Goal: Task Accomplishment & Management: Use online tool/utility

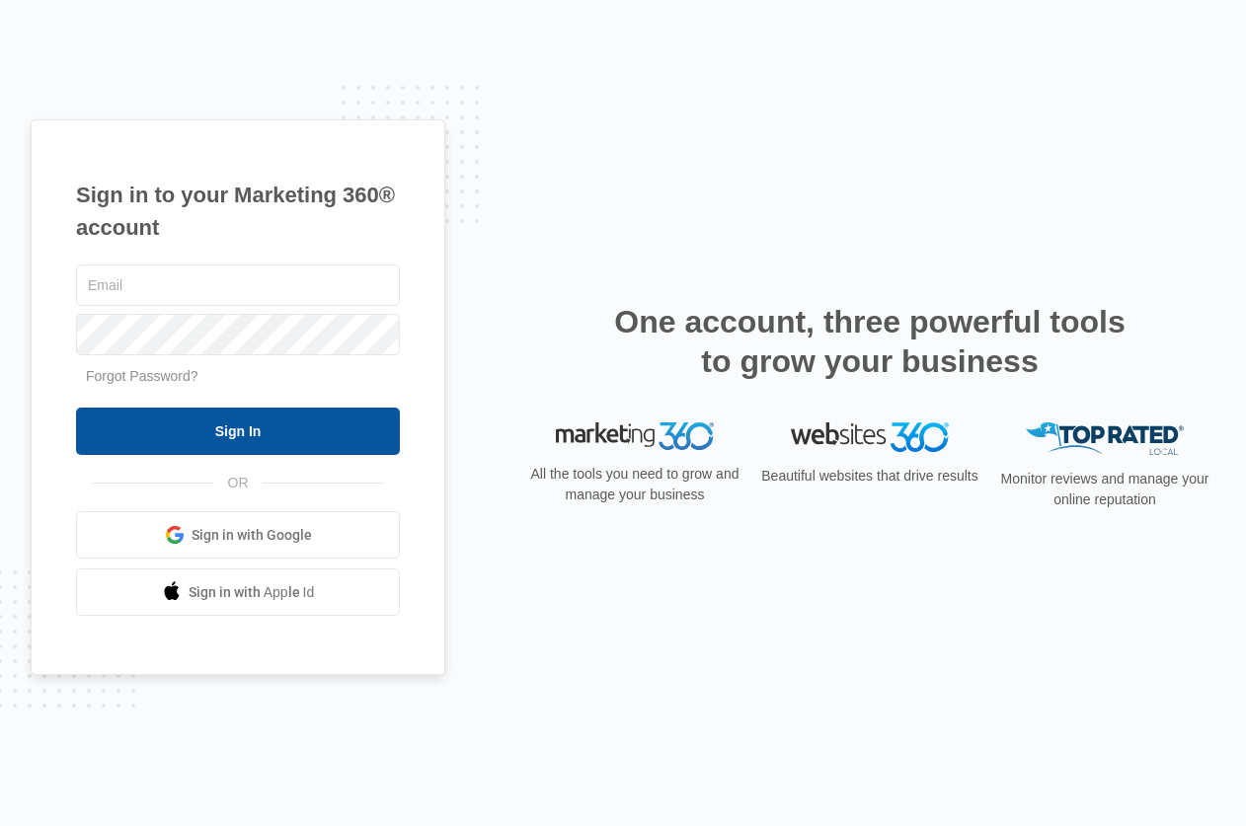
type input "[EMAIL_ADDRESS][DOMAIN_NAME]"
click at [336, 437] on input "Sign In" at bounding box center [238, 431] width 324 height 47
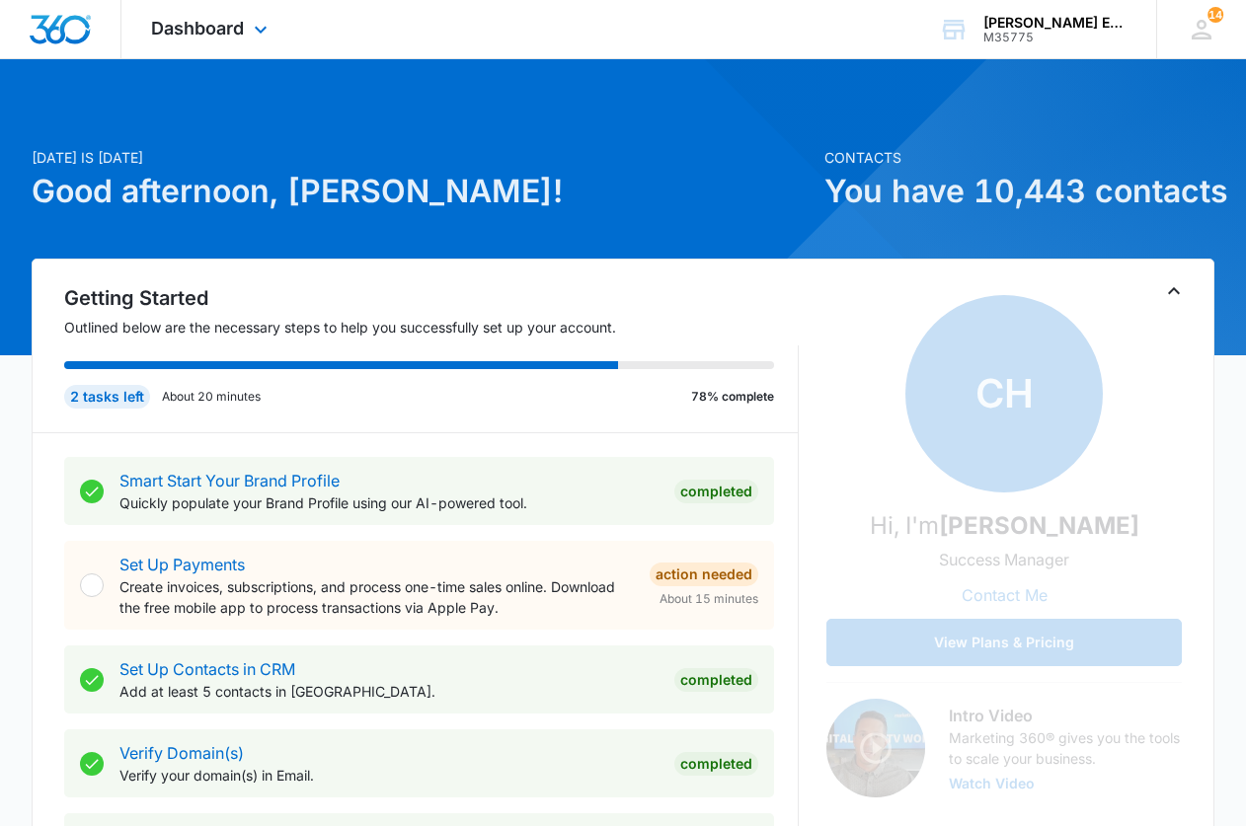
click at [253, 20] on div "Dashboard Apps Websites CRM Brand" at bounding box center [211, 29] width 181 height 58
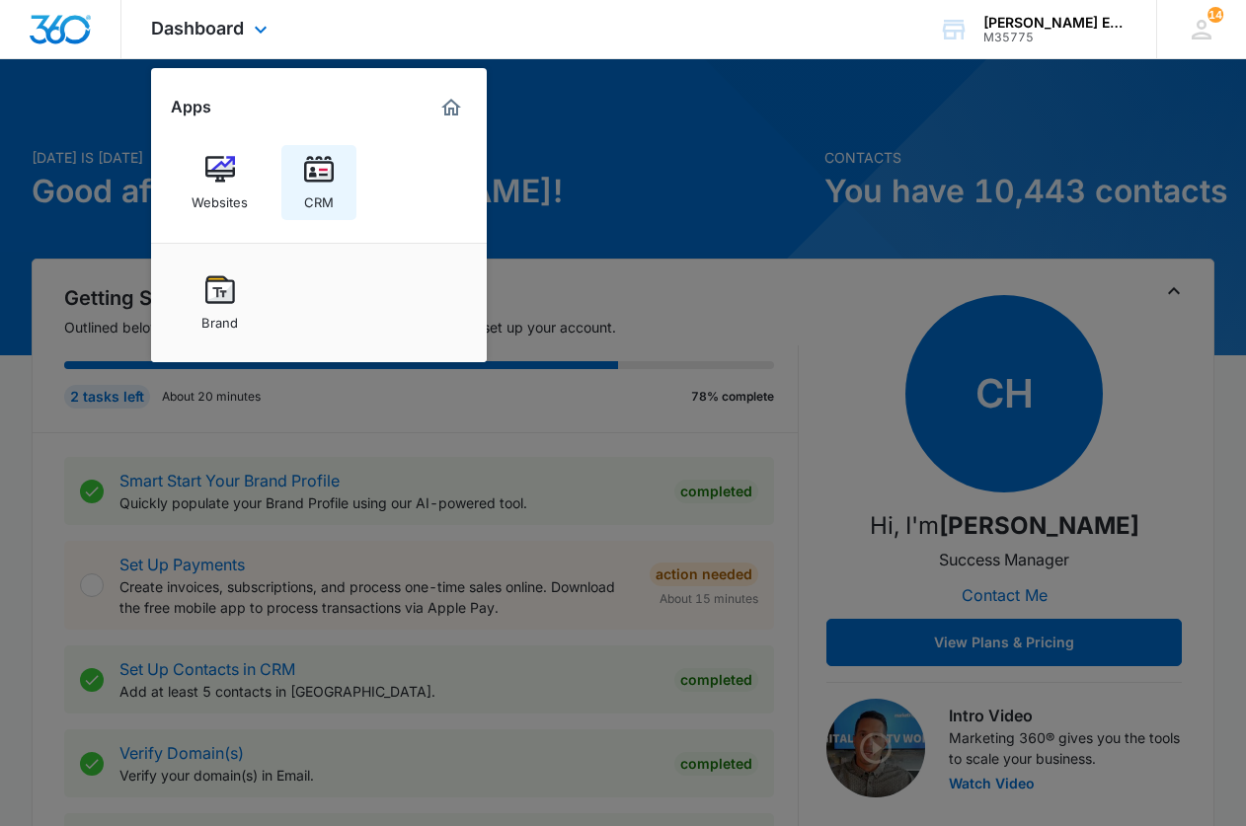
click at [316, 189] on div "CRM" at bounding box center [319, 198] width 30 height 26
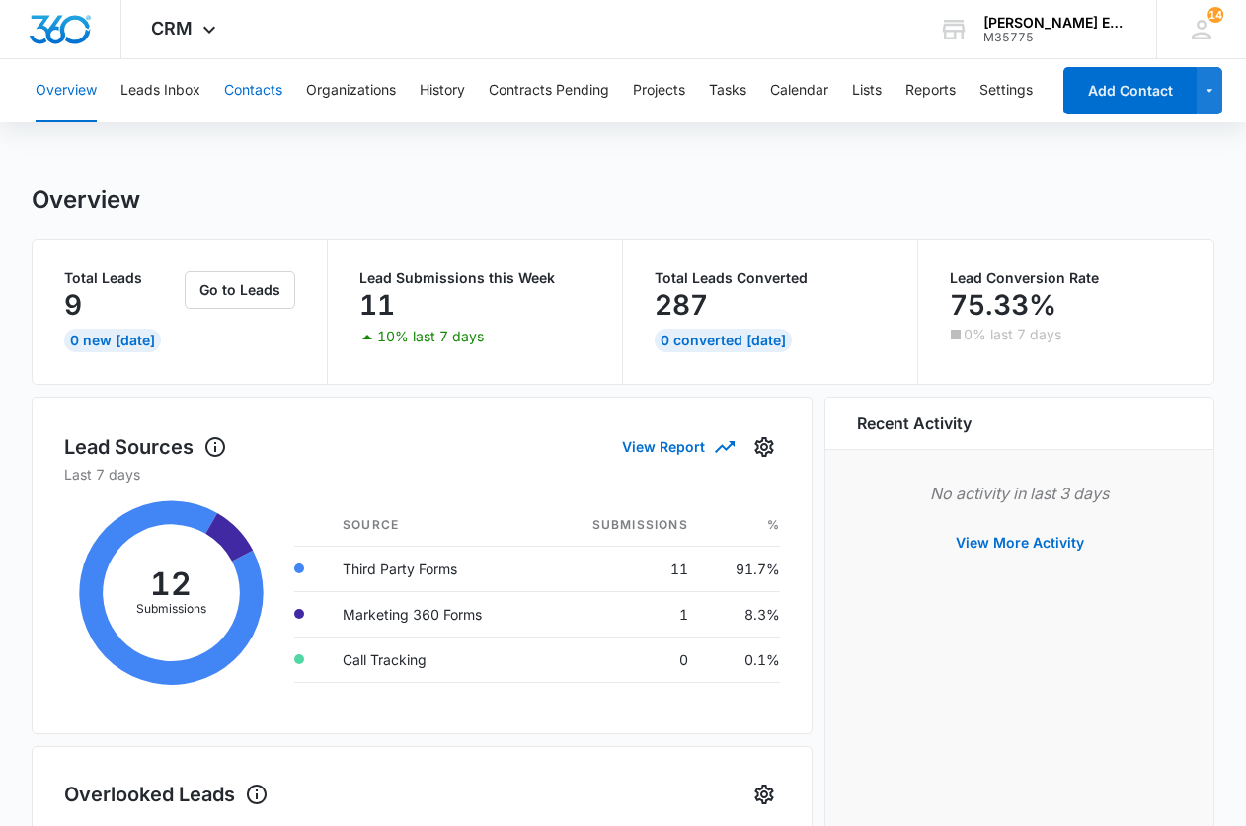
click at [264, 90] on button "Contacts" at bounding box center [253, 90] width 58 height 63
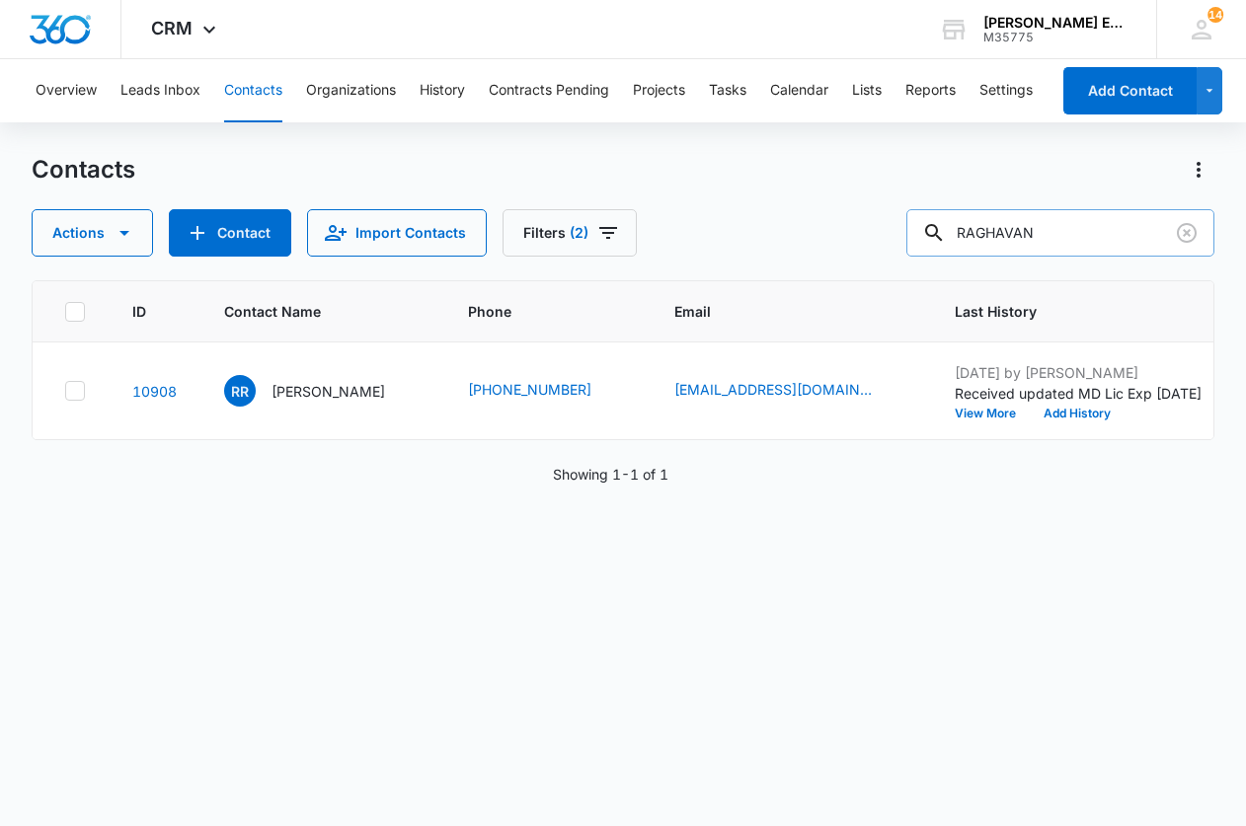
click at [1093, 230] on input "RAGHAVAN" at bounding box center [1060, 232] width 308 height 47
type input "Ikle"
click at [355, 402] on p "Richard Keith Ikle" at bounding box center [328, 391] width 114 height 21
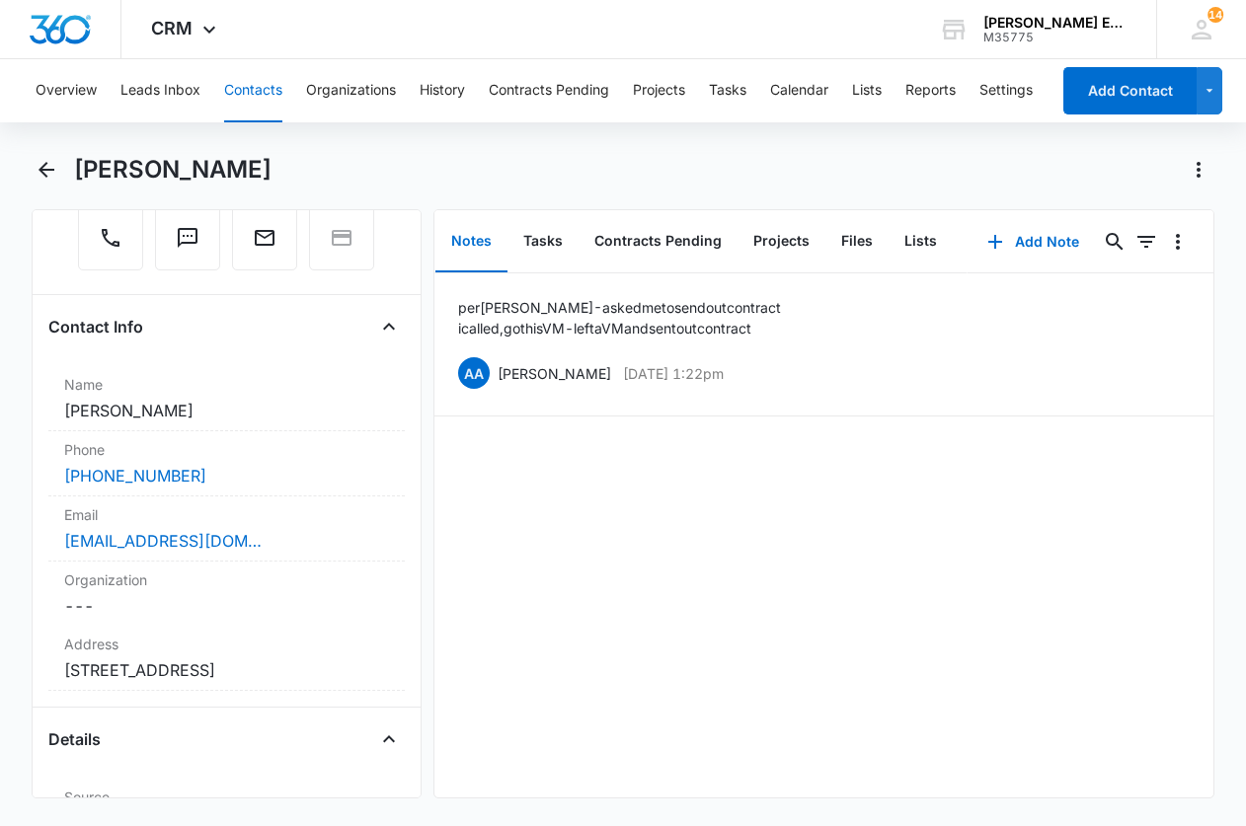
scroll to position [140, 0]
